Goal: Obtain resource: Obtain resource

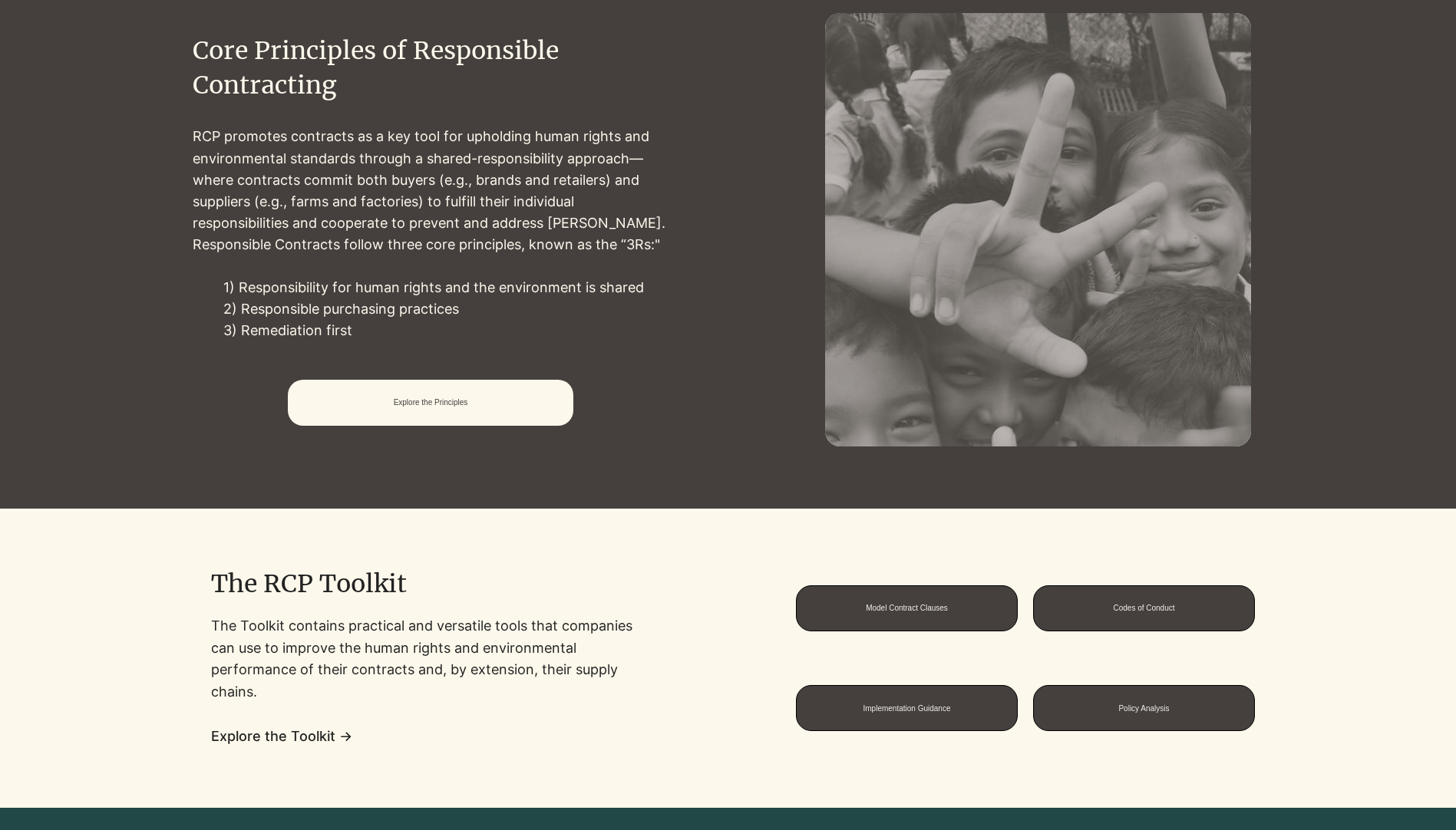
scroll to position [1072, 0]
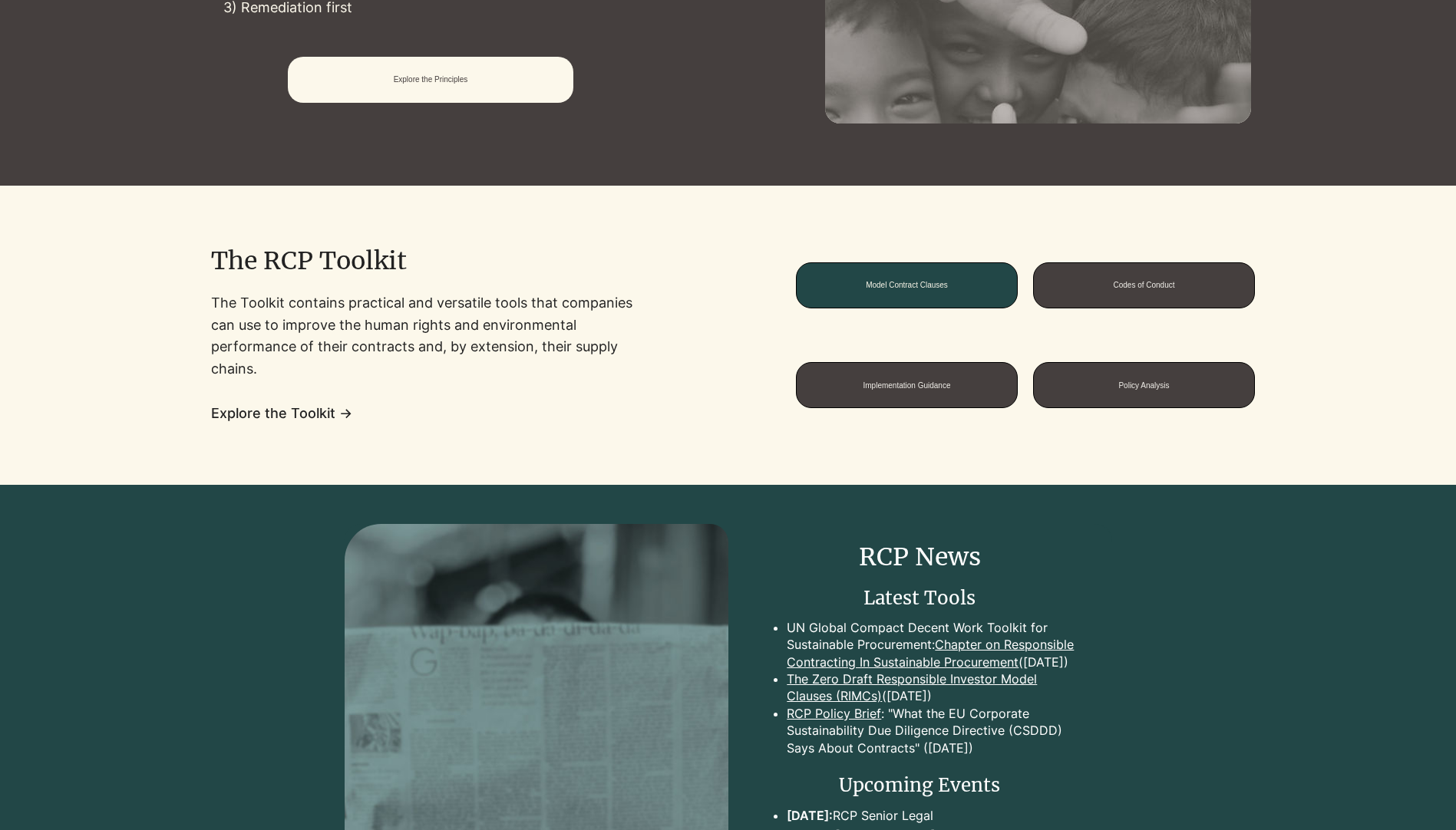
click at [925, 281] on span "Model Contract Clauses" at bounding box center [907, 285] width 82 height 9
click at [914, 284] on span "Model Contract Clauses" at bounding box center [906, 285] width 179 height 19
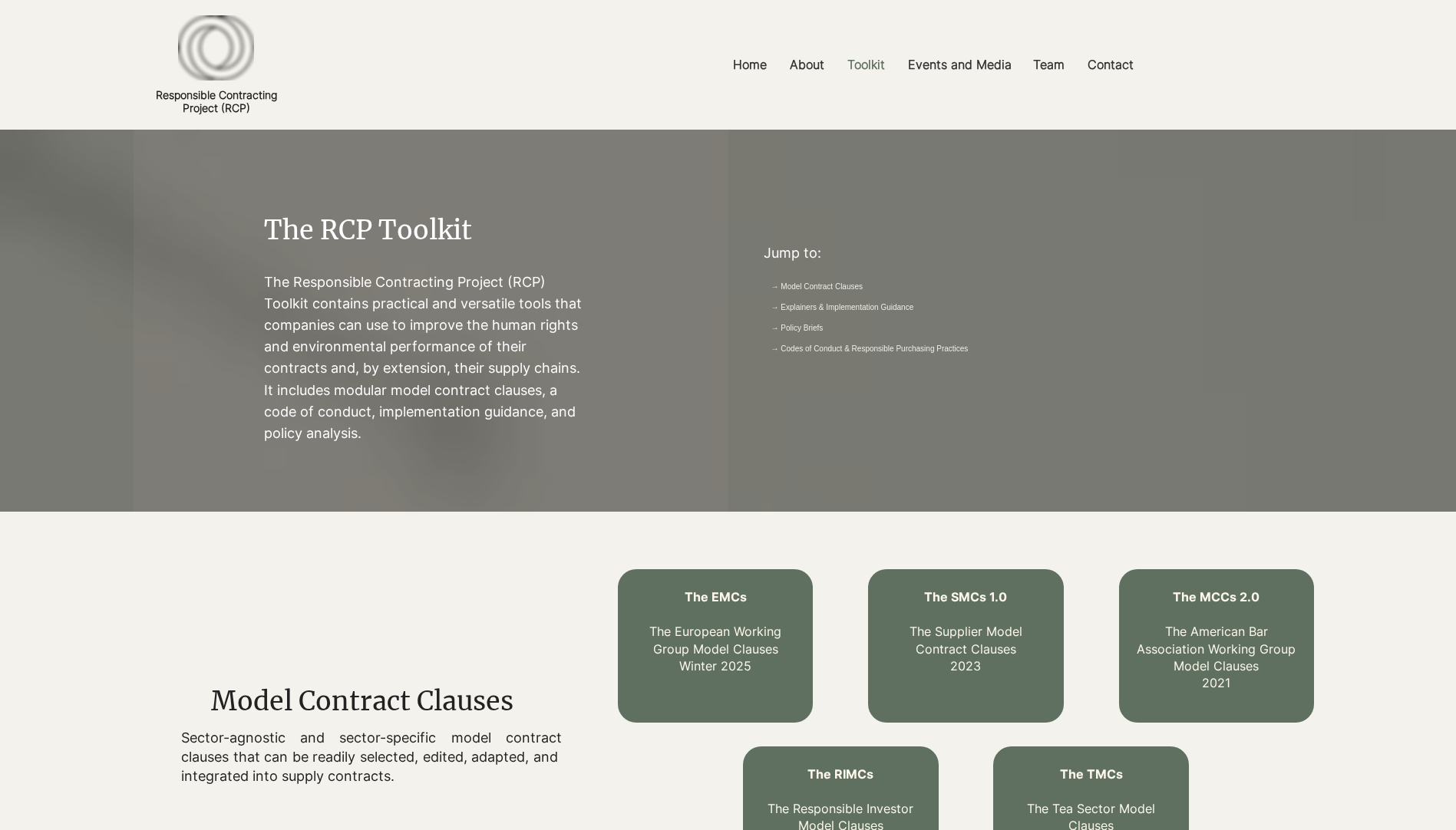
click at [864, 282] on link "→ Model Contract Clauses" at bounding box center [817, 288] width 92 height 12
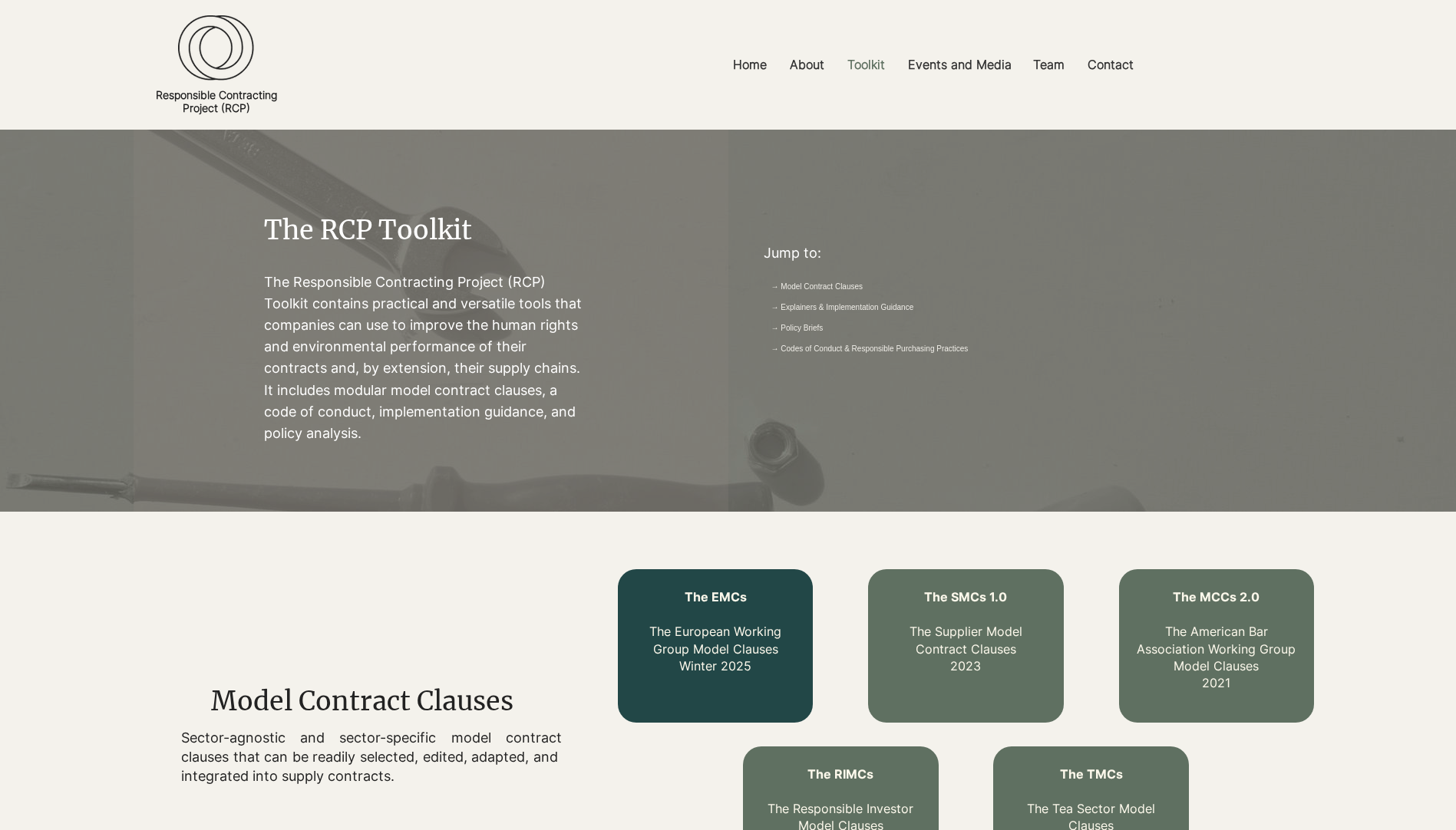
click at [729, 609] on p "The EMCs The European Working Group Model Clauses Winter 2025" at bounding box center [715, 631] width 164 height 86
click at [731, 609] on p "The EMCs The European Working Group Model Clauses Winter 2025" at bounding box center [715, 631] width 164 height 86
click at [735, 607] on p "The EMCs The European Working Group Model Clauses Winter 2025" at bounding box center [715, 631] width 164 height 86
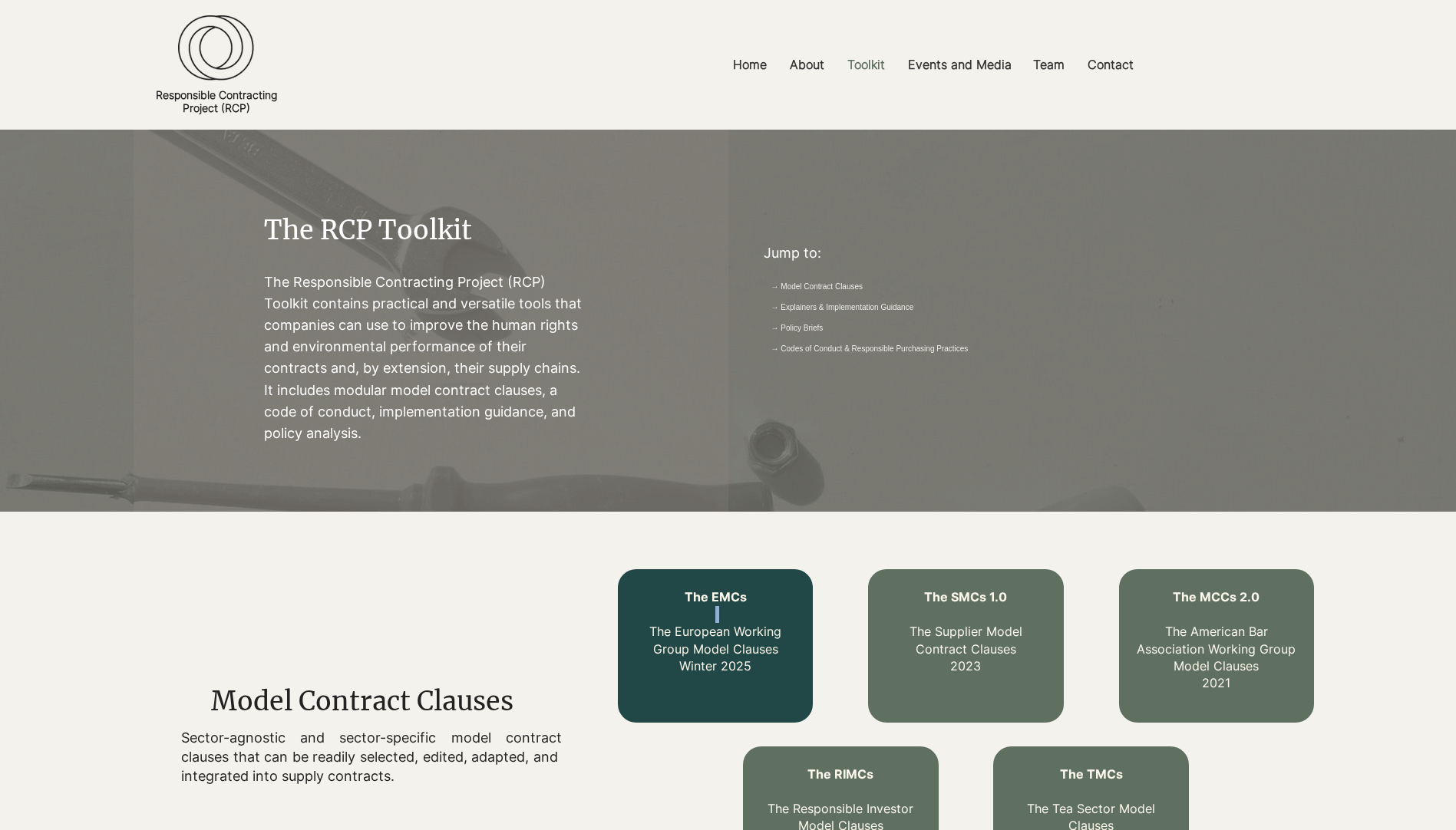
click at [735, 607] on p "The EMCs The European Working Group Model Clauses Winter 2025" at bounding box center [715, 631] width 164 height 86
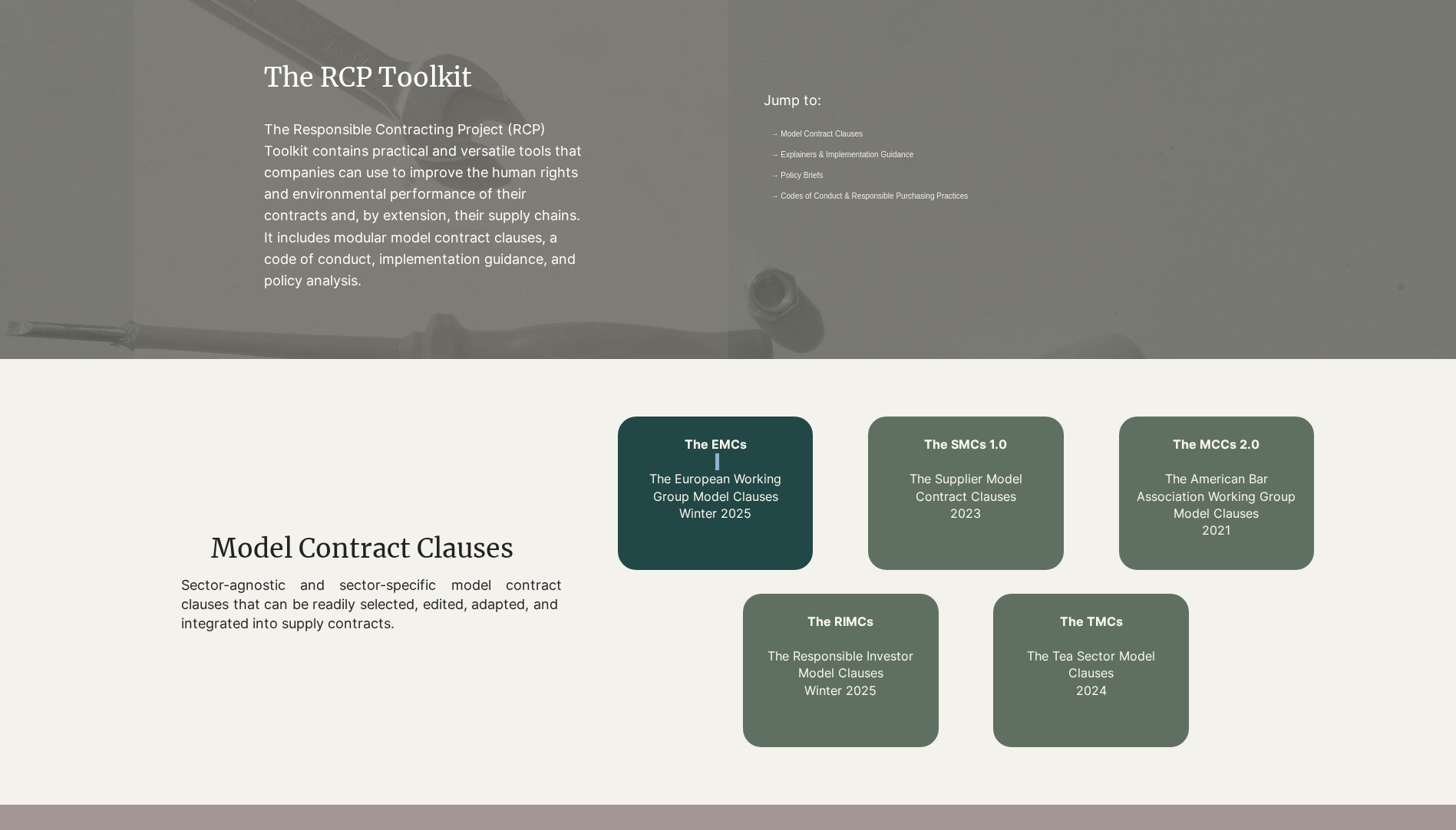
scroll to position [153, 0]
click at [738, 542] on div at bounding box center [715, 492] width 195 height 153
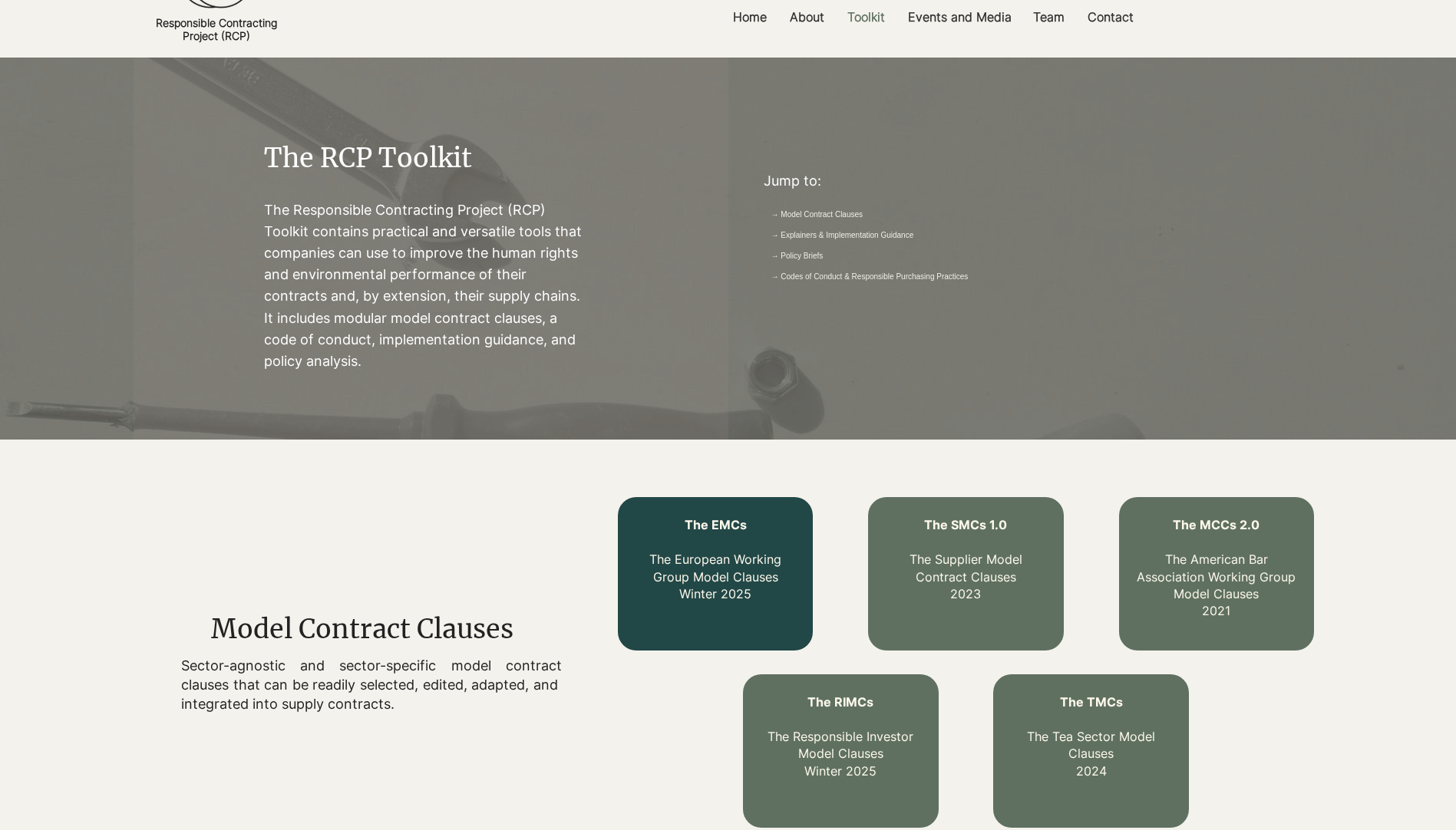
scroll to position [0, 0]
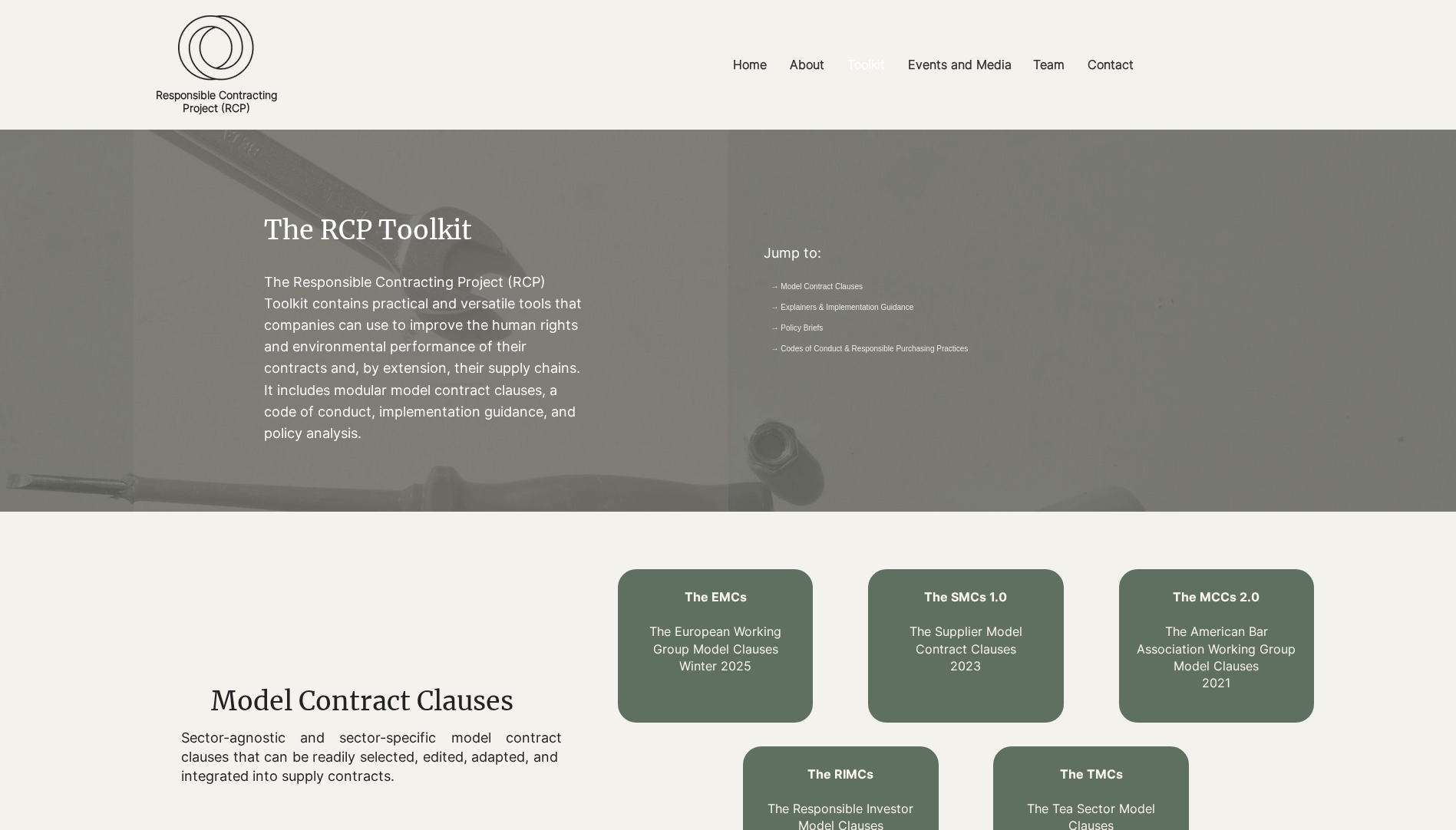
click at [851, 62] on p "Toolkit" at bounding box center [866, 64] width 53 height 34
click at [857, 62] on p "Toolkit" at bounding box center [866, 64] width 53 height 34
